Goal: Task Accomplishment & Management: Complete application form

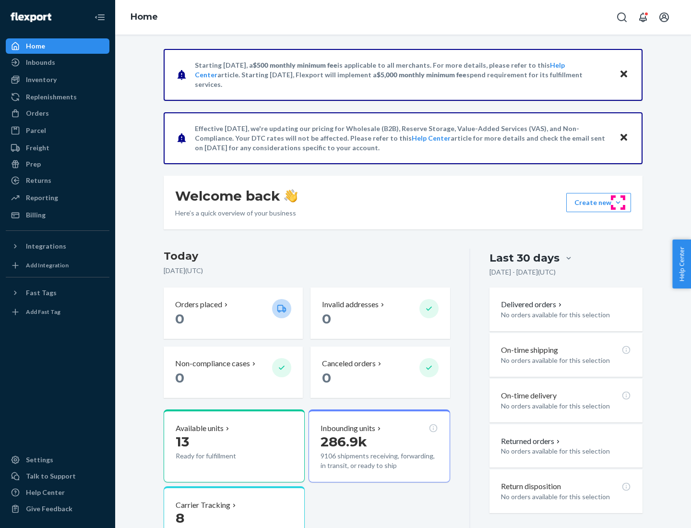
click at [618, 202] on button "Create new Create new inbound Create new order Create new product" at bounding box center [598, 202] width 65 height 19
click at [58, 62] on div "Inbounds" at bounding box center [58, 62] width 102 height 13
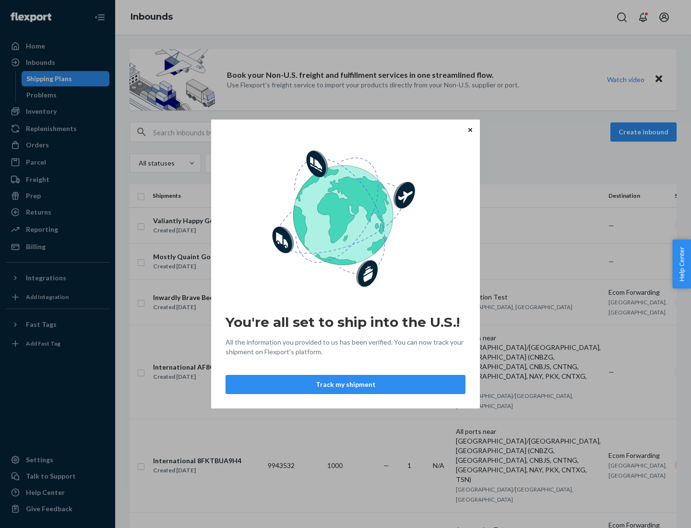
click at [345, 384] on button "Track my shipment" at bounding box center [345, 384] width 240 height 19
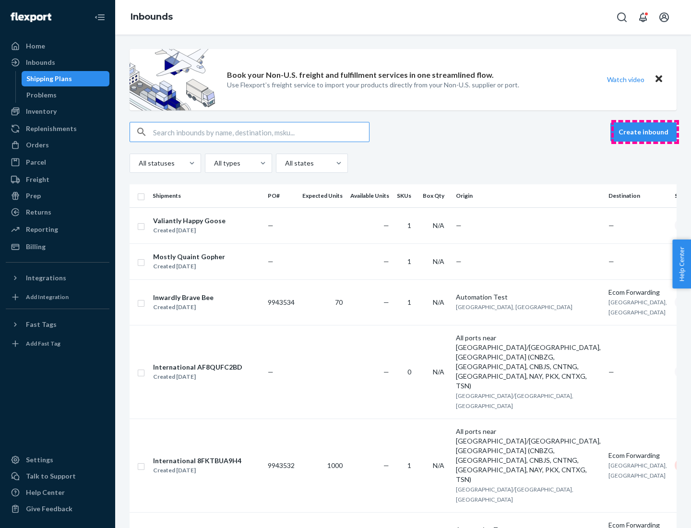
click at [645, 132] on button "Create inbound" at bounding box center [643, 131] width 66 height 19
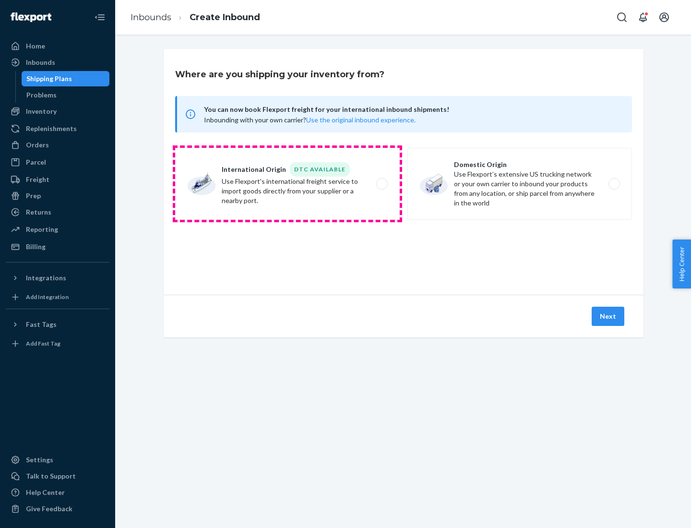
click at [287, 184] on label "International Origin DTC Available Use Flexport's international freight service…" at bounding box center [287, 184] width 225 height 72
click at [381, 184] on input "International Origin DTC Available Use Flexport's international freight service…" at bounding box center [384, 184] width 6 height 6
radio input "true"
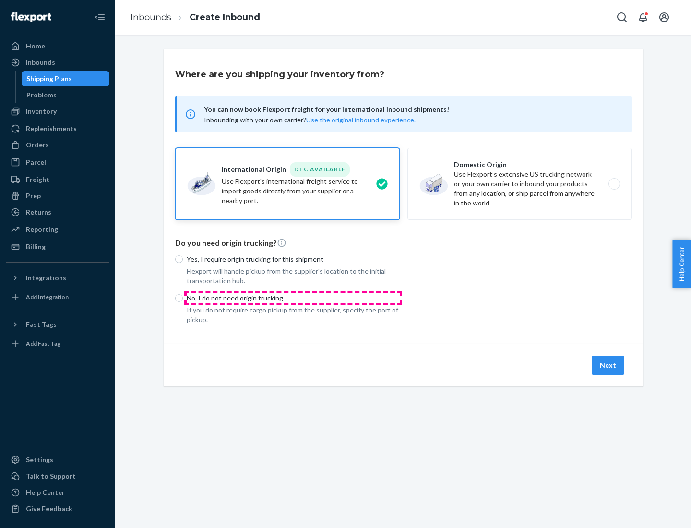
click at [293, 297] on p "No, I do not need origin trucking" at bounding box center [293, 298] width 213 height 10
click at [183, 297] on input "No, I do not need origin trucking" at bounding box center [179, 298] width 8 height 8
radio input "true"
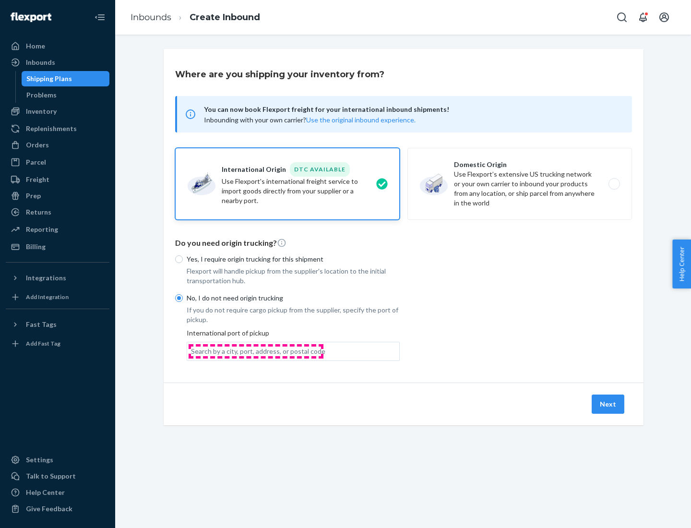
click at [256, 351] on div "Search by a city, port, address, or postal code" at bounding box center [258, 351] width 134 height 10
click at [192, 351] on input "Search by a city, port, address, or postal code" at bounding box center [191, 351] width 1 height 10
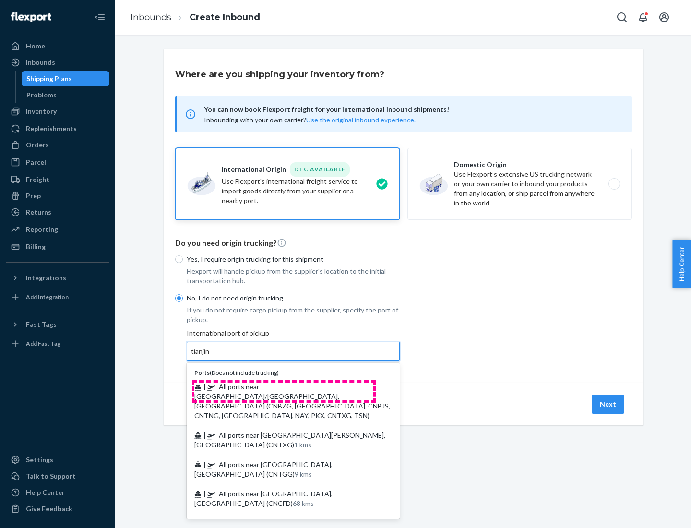
click at [284, 386] on span "| All ports near [GEOGRAPHIC_DATA]/[GEOGRAPHIC_DATA], [GEOGRAPHIC_DATA] (CNBZG,…" at bounding box center [292, 400] width 196 height 37
click at [211, 356] on input "tianjin" at bounding box center [201, 351] width 20 height 10
type input "All ports near [GEOGRAPHIC_DATA]/[GEOGRAPHIC_DATA], [GEOGRAPHIC_DATA] (CNBZG, […"
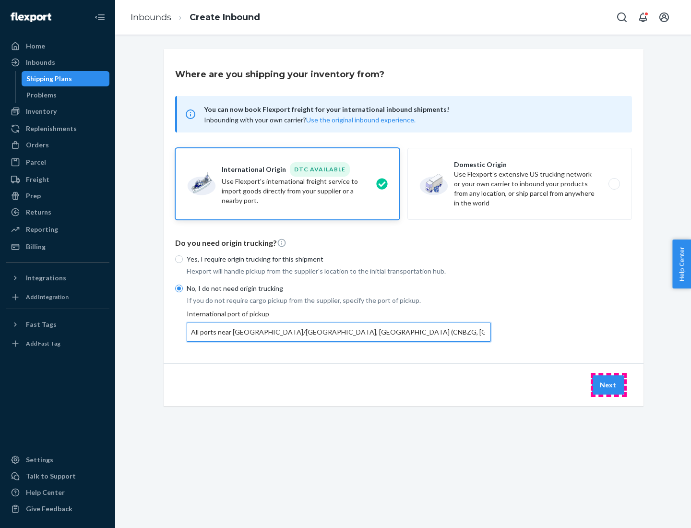
click at [608, 384] on button "Next" at bounding box center [608, 384] width 33 height 19
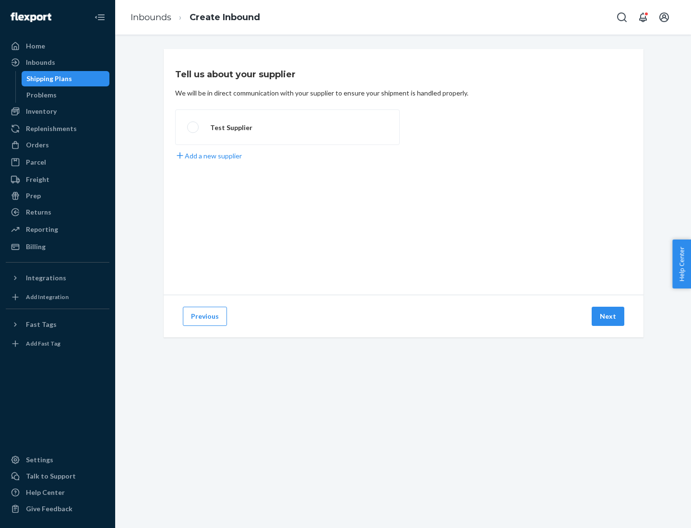
click at [287, 127] on label "Test Supplier" at bounding box center [287, 127] width 225 height 36
click at [193, 127] on input "Test Supplier" at bounding box center [190, 127] width 6 height 6
radio input "true"
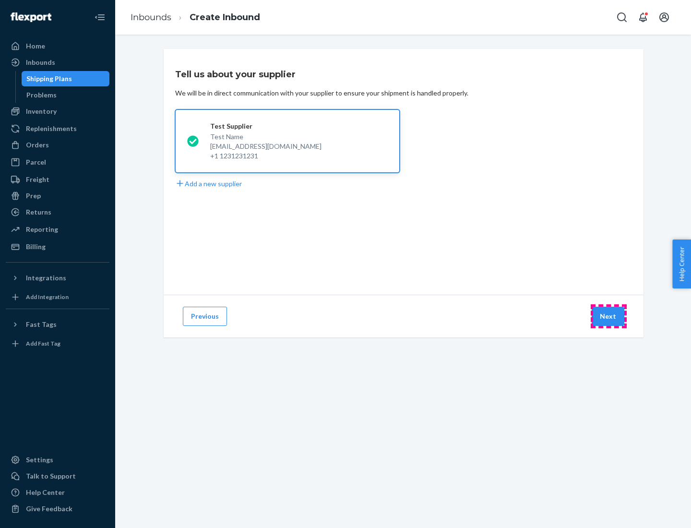
click at [608, 316] on button "Next" at bounding box center [608, 316] width 33 height 19
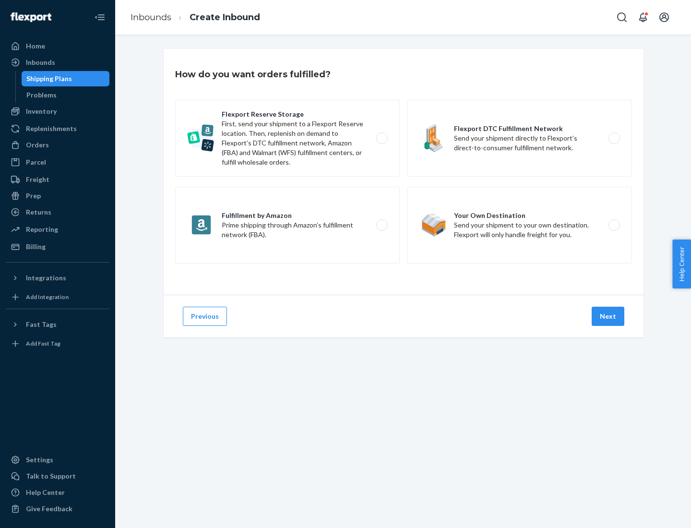
click at [287, 138] on label "Flexport Reserve Storage First, send your shipment to a Flexport Reserve locati…" at bounding box center [287, 138] width 225 height 77
click at [381, 138] on input "Flexport Reserve Storage First, send your shipment to a Flexport Reserve locati…" at bounding box center [384, 138] width 6 height 6
radio input "true"
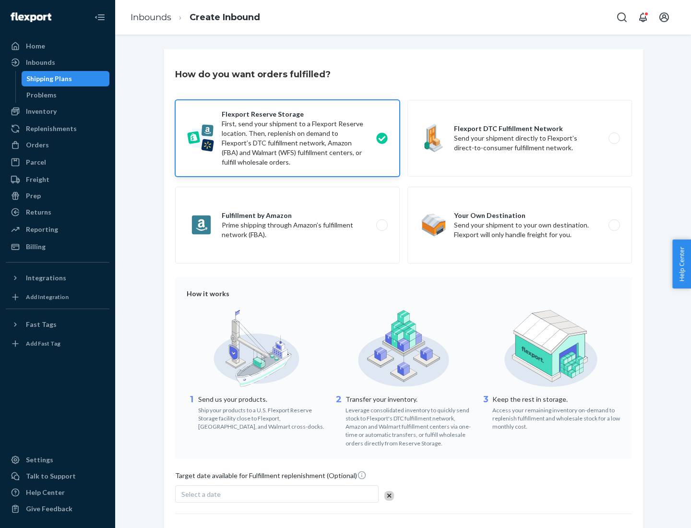
scroll to position [79, 0]
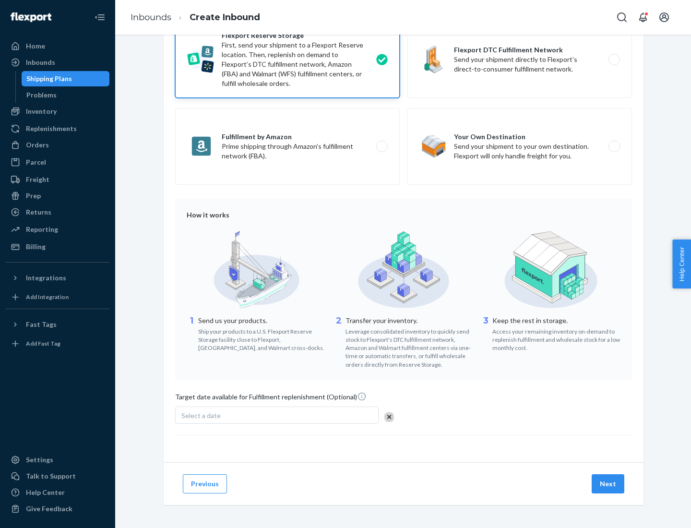
click at [608, 483] on button "Next" at bounding box center [608, 483] width 33 height 19
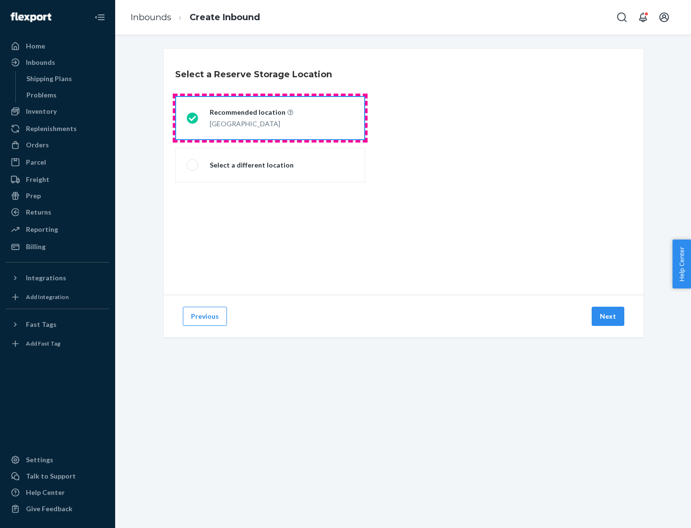
click at [270, 118] on div "[GEOGRAPHIC_DATA]" at bounding box center [251, 123] width 83 height 12
click at [193, 118] on input "Recommended location [GEOGRAPHIC_DATA]" at bounding box center [190, 118] width 6 height 6
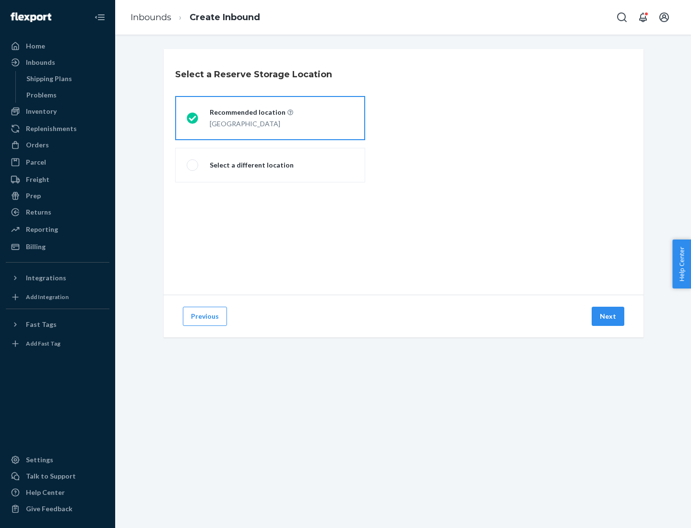
click at [608, 316] on button "Next" at bounding box center [608, 316] width 33 height 19
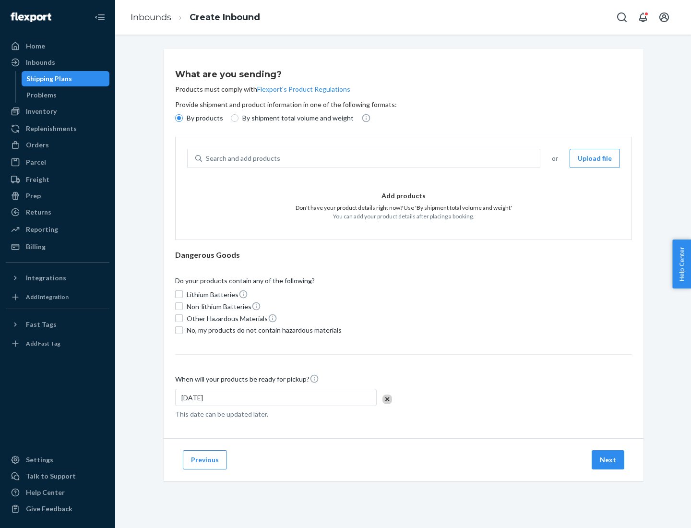
click at [371, 158] on div "Search and add products" at bounding box center [371, 158] width 338 height 17
click at [207, 158] on input "Search and add products" at bounding box center [206, 159] width 1 height 10
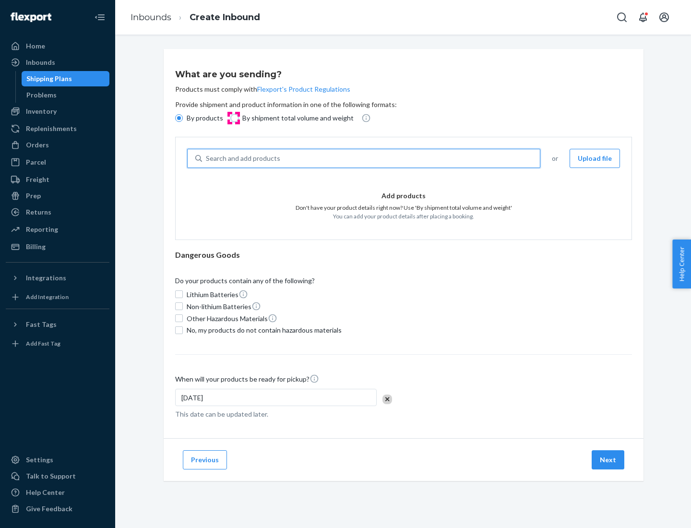
click at [233, 118] on input "By shipment total volume and weight" at bounding box center [235, 118] width 8 height 8
radio input "true"
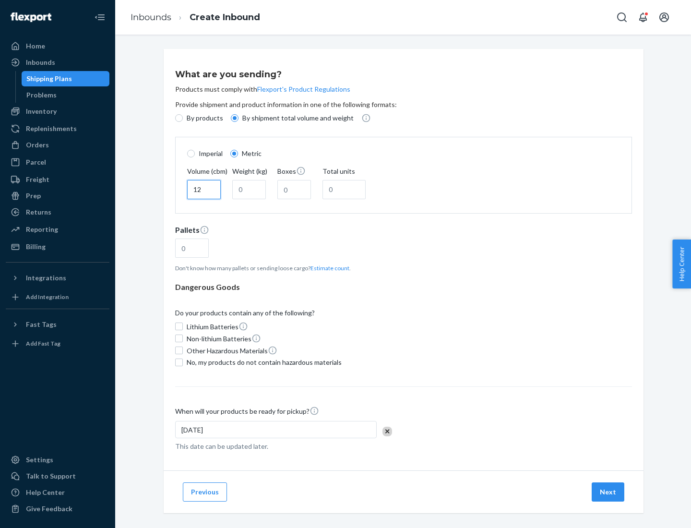
type input "12"
type input "22"
type input "222"
type input "121"
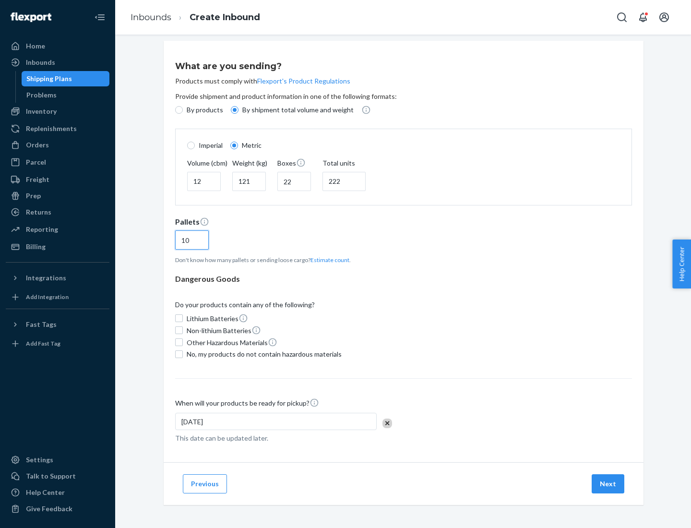
type input "10"
click at [262, 354] on span "No, my products do not contain hazardous materials" at bounding box center [264, 354] width 155 height 10
click at [183, 354] on input "No, my products do not contain hazardous materials" at bounding box center [179, 354] width 8 height 8
checkbox input "true"
click at [608, 483] on button "Next" at bounding box center [608, 483] width 33 height 19
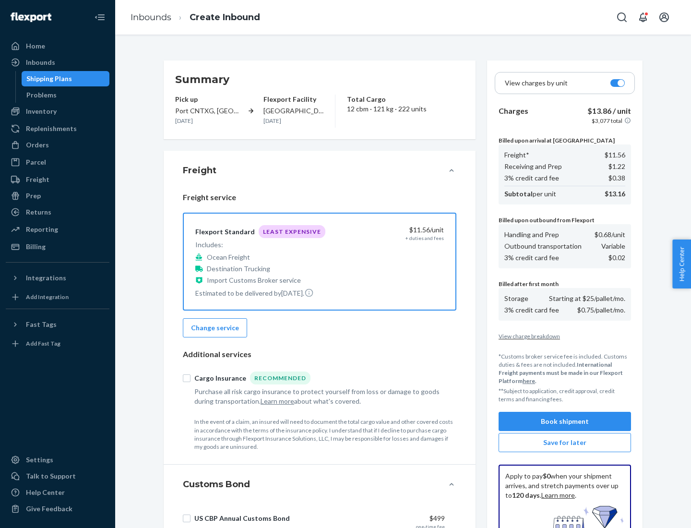
scroll to position [140, 0]
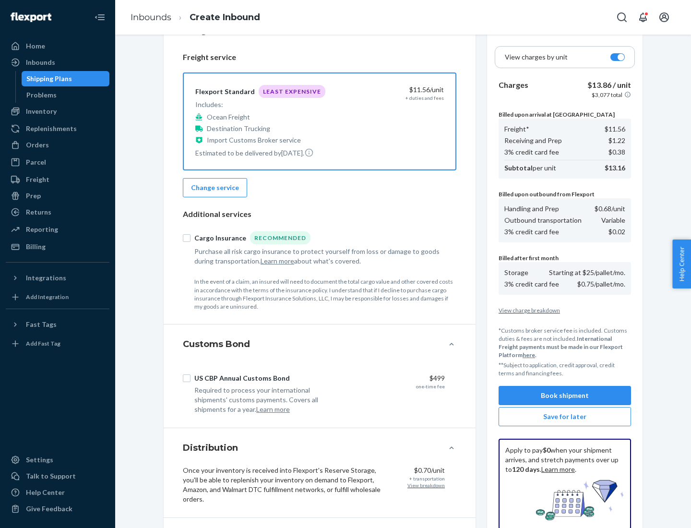
click at [565, 395] on button "Book shipment" at bounding box center [564, 395] width 132 height 19
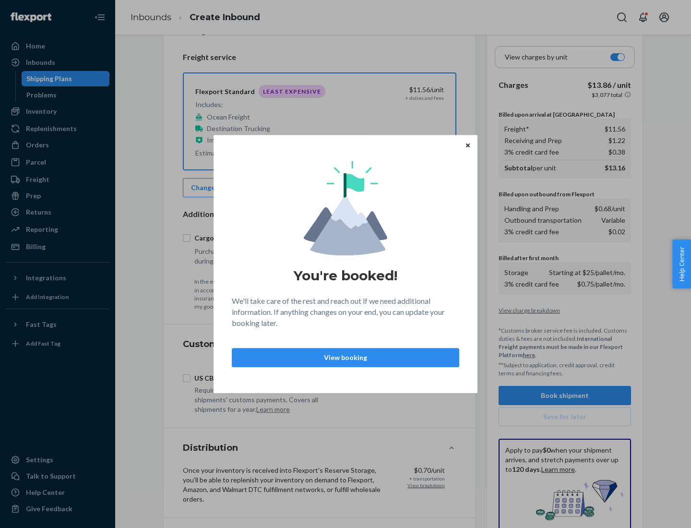
click at [345, 357] on p "View booking" at bounding box center [345, 358] width 211 height 10
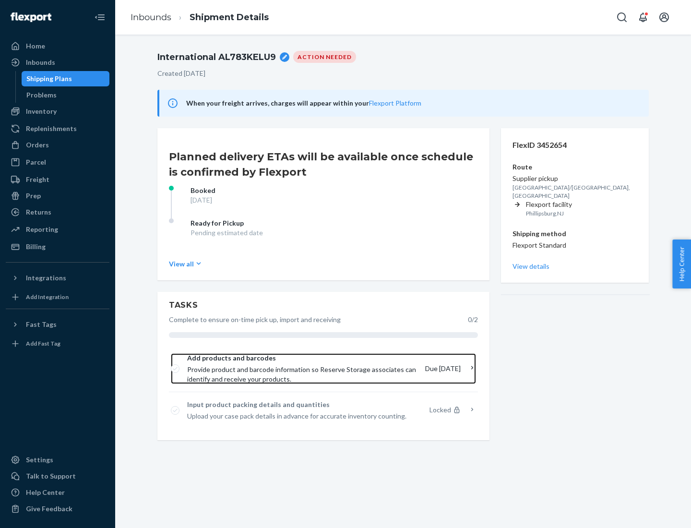
click at [303, 368] on span "Provide product and barcode information so Reserve Storage associates can ident…" at bounding box center [302, 374] width 230 height 19
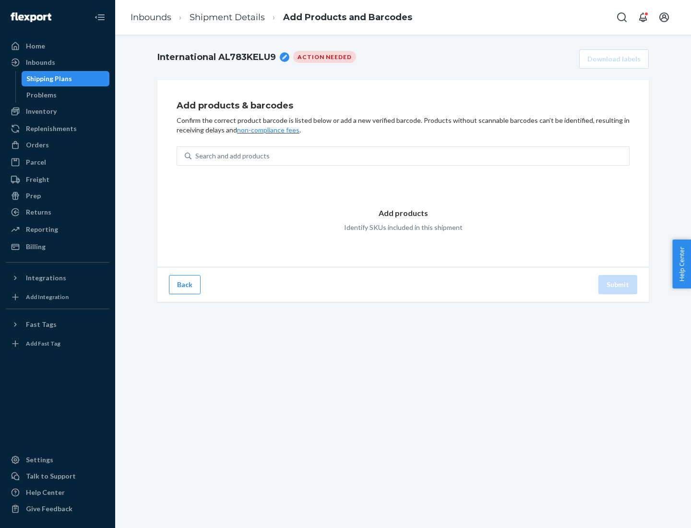
click at [410, 156] on div "Search and add products" at bounding box center [410, 155] width 438 height 17
click at [196, 156] on input "Search and add products" at bounding box center [195, 156] width 1 height 10
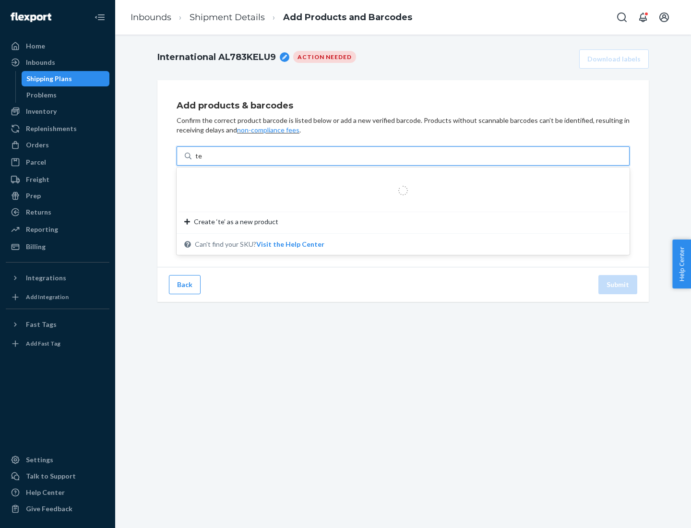
type input "test"
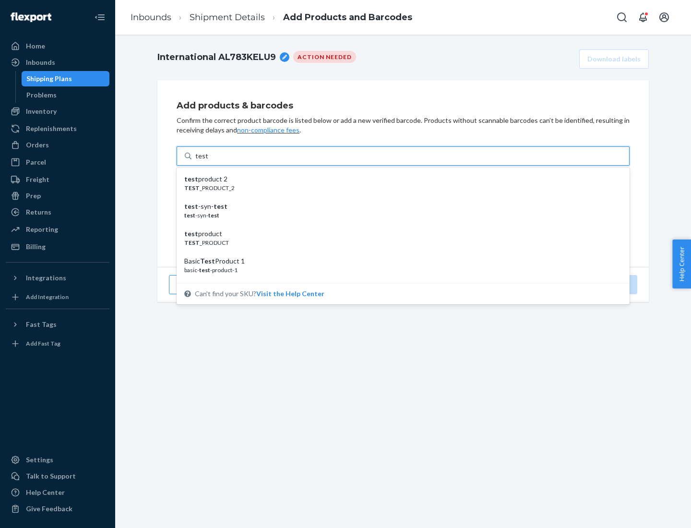
scroll to position [36, 0]
click at [399, 225] on div "Basic Test Product 1" at bounding box center [399, 225] width 430 height 10
click at [208, 161] on input "test" at bounding box center [201, 156] width 12 height 10
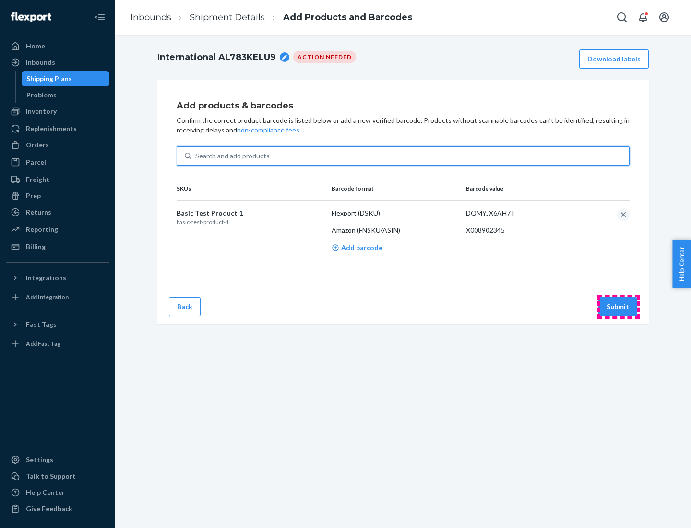
click at [618, 306] on button "Submit" at bounding box center [617, 306] width 39 height 19
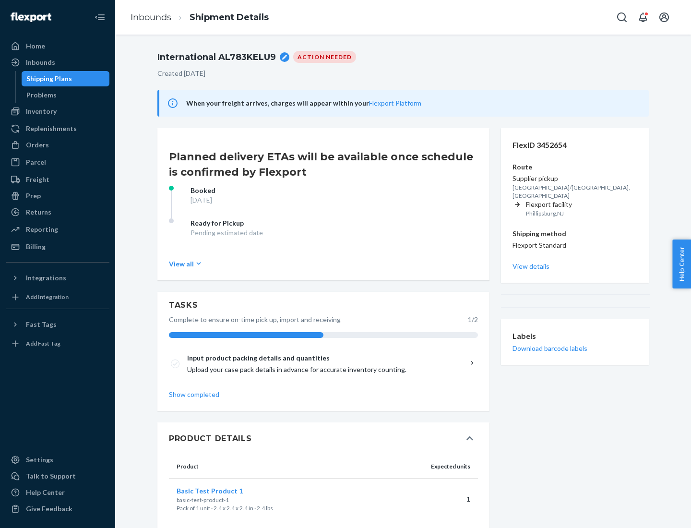
scroll to position [17, 0]
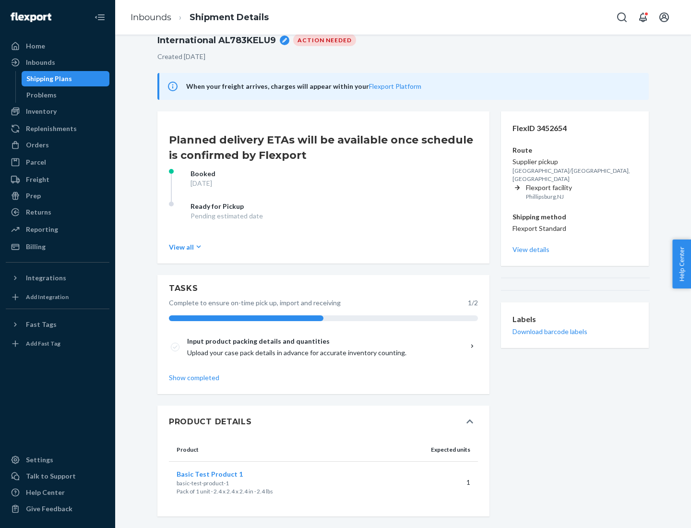
click at [225, 473] on span "Basic Test Product 1" at bounding box center [210, 474] width 66 height 8
